Goal: Information Seeking & Learning: Learn about a topic

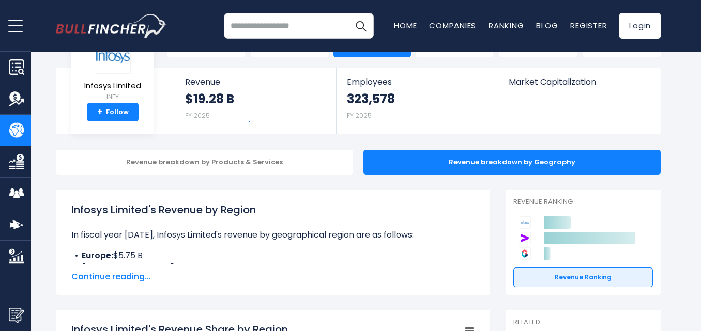
scroll to position [103, 0]
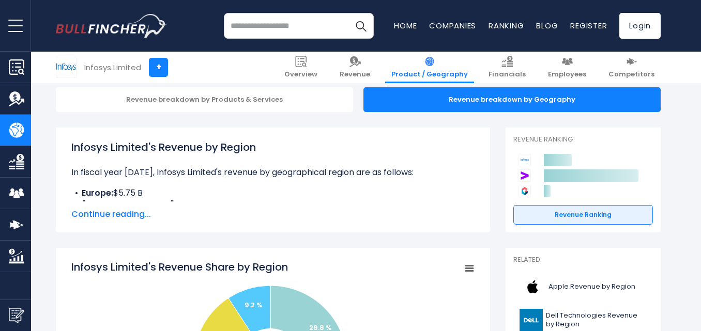
click at [137, 211] on span "Continue reading..." at bounding box center [272, 214] width 403 height 12
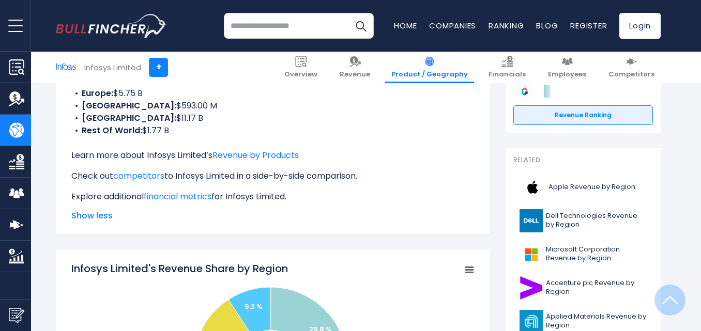
scroll to position [207, 0]
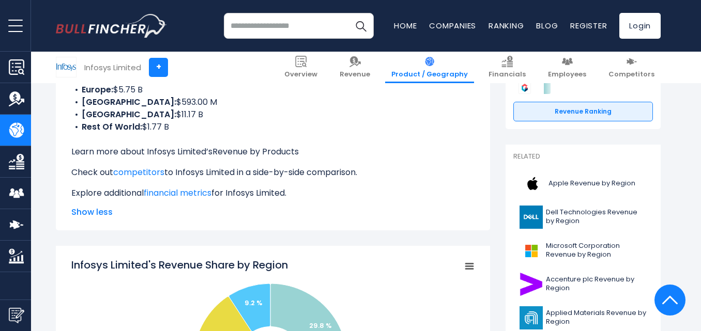
click at [271, 153] on link "Revenue by Products" at bounding box center [255, 152] width 86 height 12
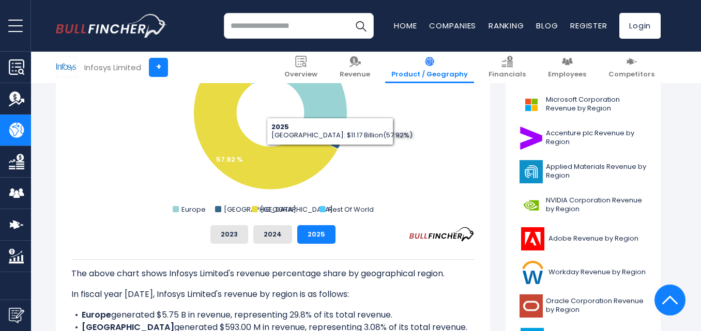
scroll to position [362, 0]
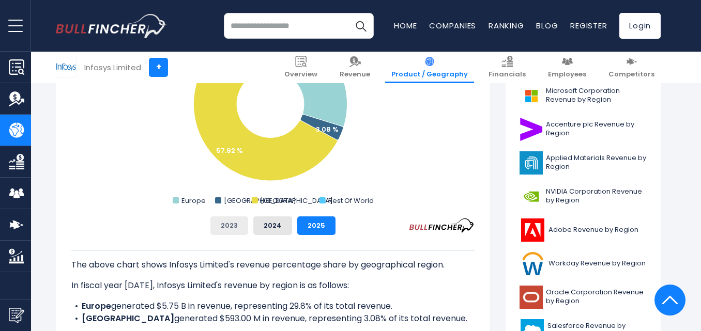
click at [222, 226] on button "2023" at bounding box center [229, 226] width 38 height 19
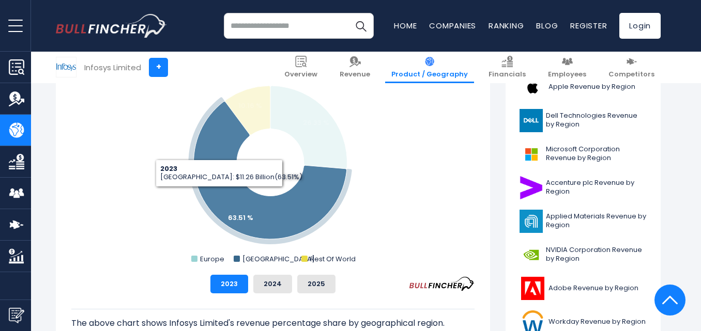
scroll to position [310, 0]
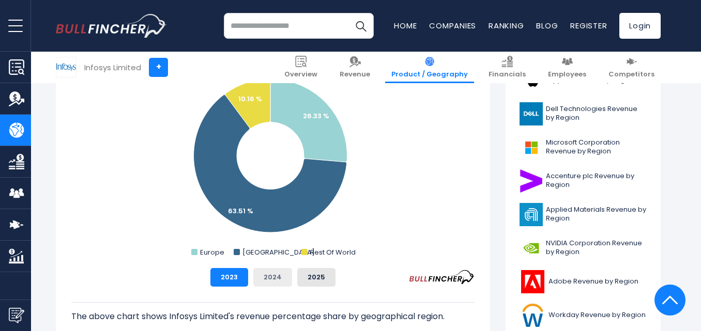
click at [269, 270] on button "2024" at bounding box center [272, 277] width 39 height 19
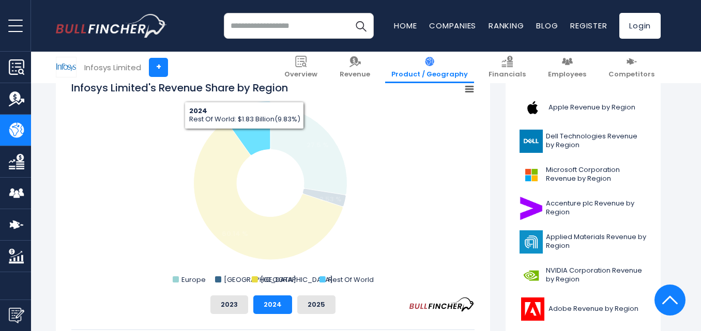
scroll to position [258, 0]
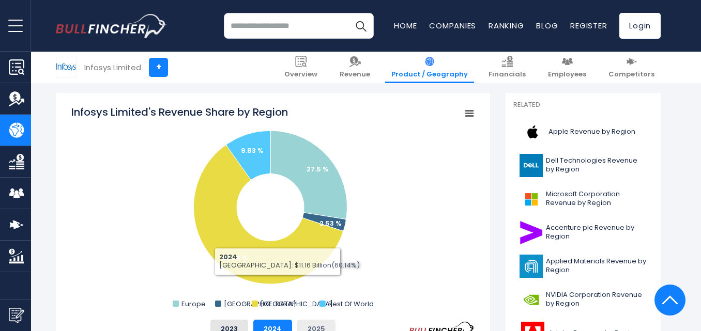
click at [315, 327] on button "2025" at bounding box center [316, 329] width 38 height 19
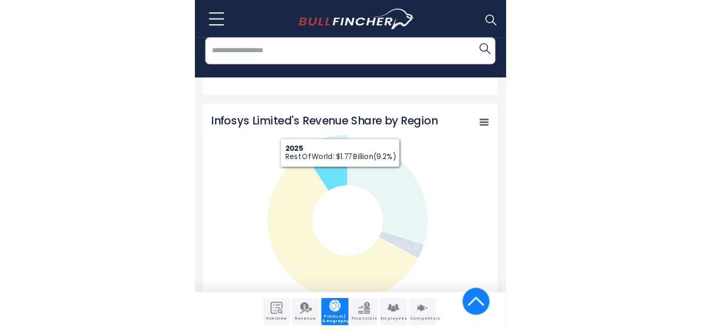
scroll to position [392, 0]
